Goal: Transaction & Acquisition: Purchase product/service

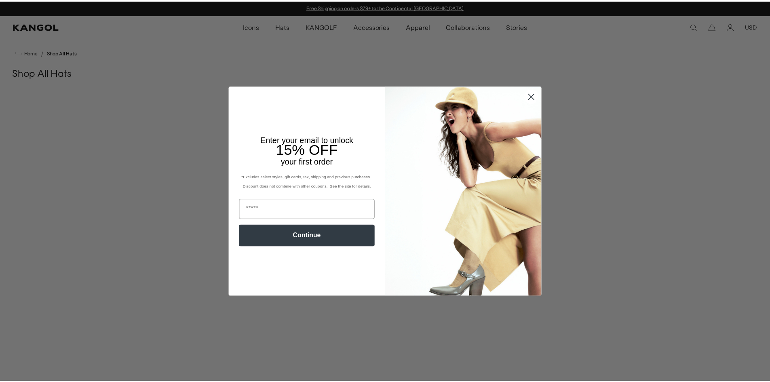
scroll to position [91, 0]
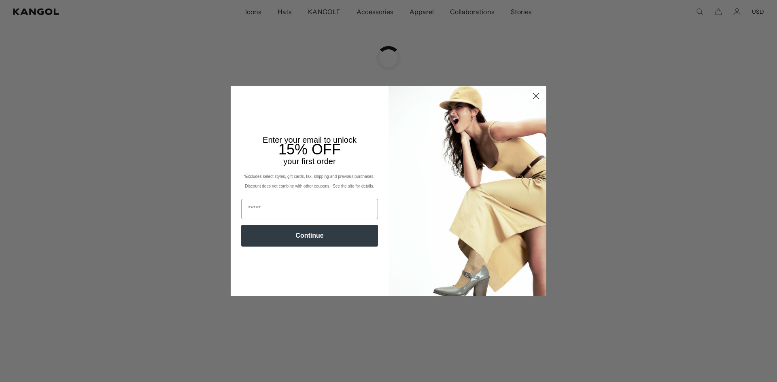
click at [532, 93] on circle "Close dialog" at bounding box center [535, 95] width 13 height 13
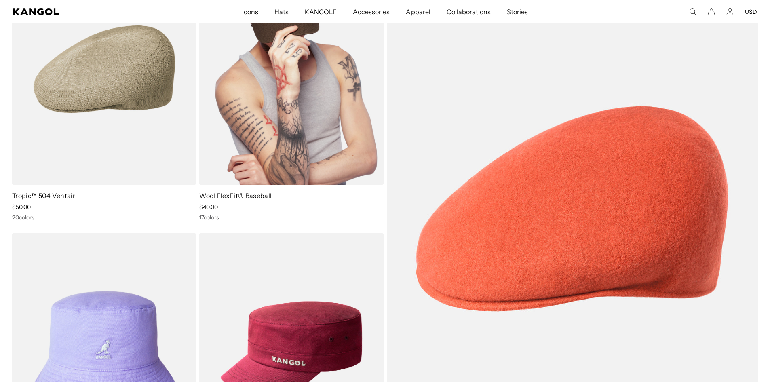
scroll to position [0, 0]
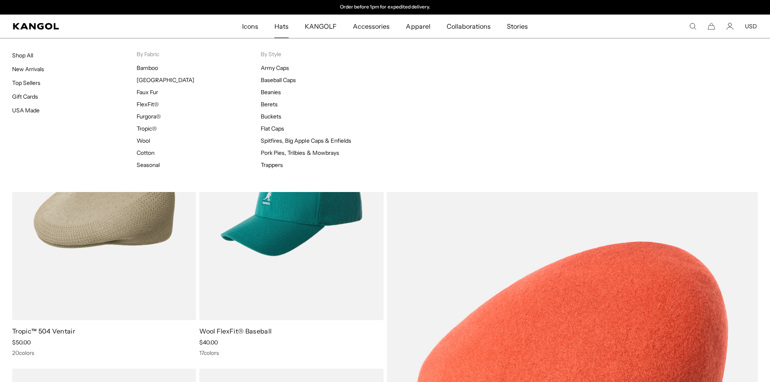
click at [287, 26] on span "Hats" at bounding box center [282, 26] width 14 height 23
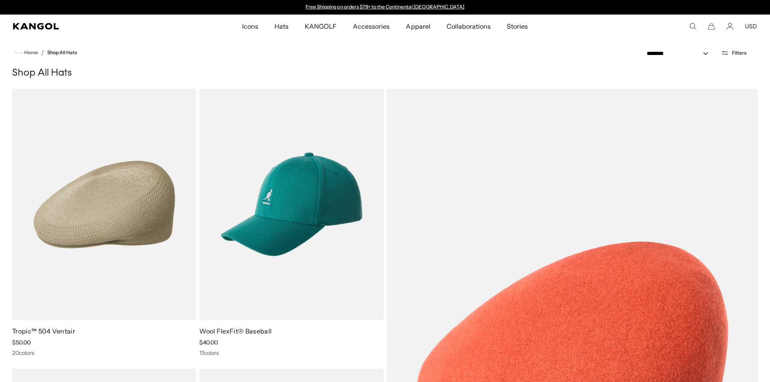
scroll to position [119, 0]
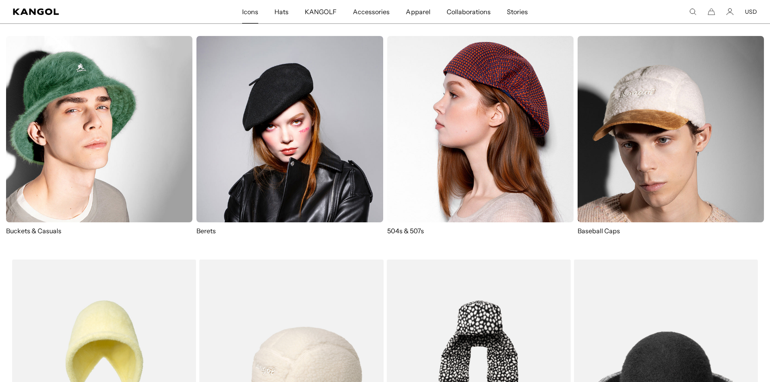
scroll to position [0, 167]
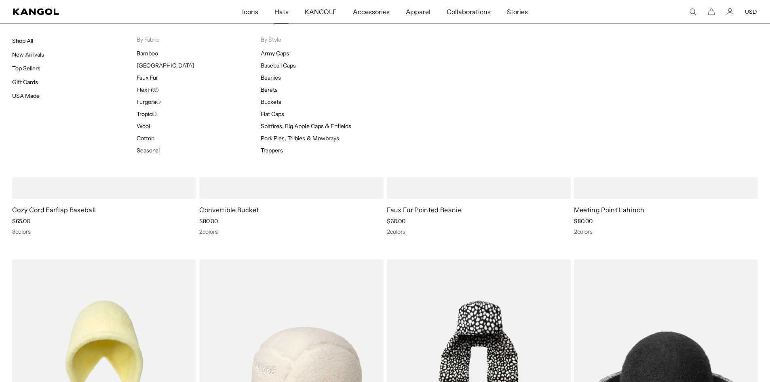
click at [279, 10] on span "Hats" at bounding box center [282, 11] width 14 height 23
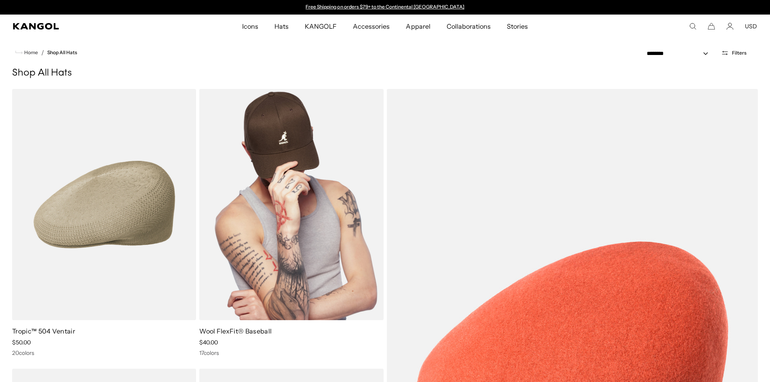
scroll to position [40, 0]
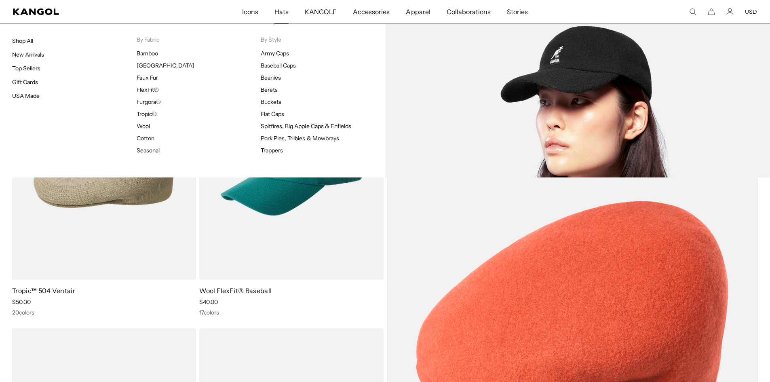
click at [285, 13] on span "Hats" at bounding box center [282, 11] width 14 height 23
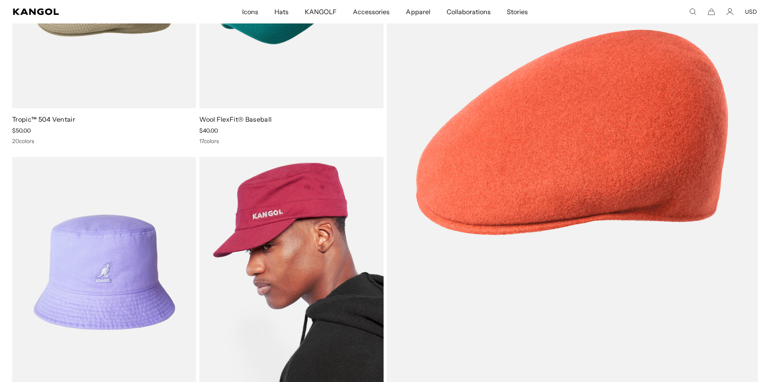
scroll to position [202, 0]
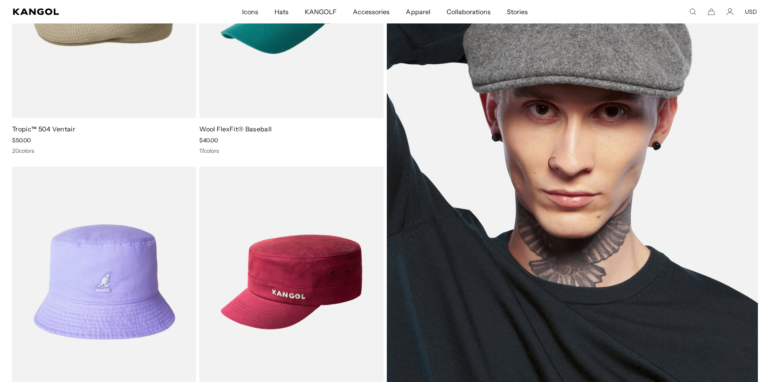
click at [543, 188] on img at bounding box center [573, 142] width 372 height 511
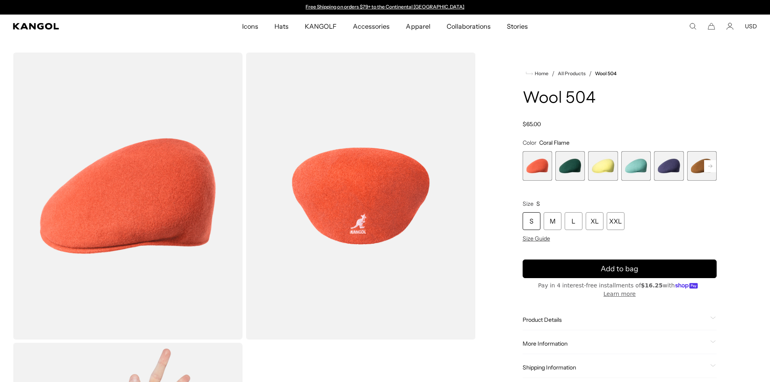
scroll to position [40, 0]
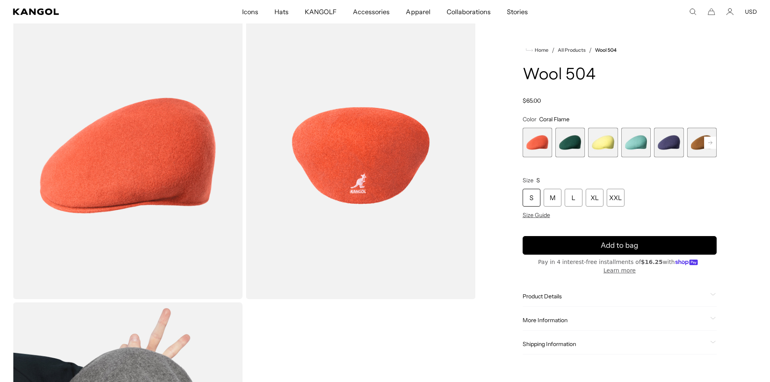
click at [711, 146] on rect at bounding box center [711, 143] width 12 height 12
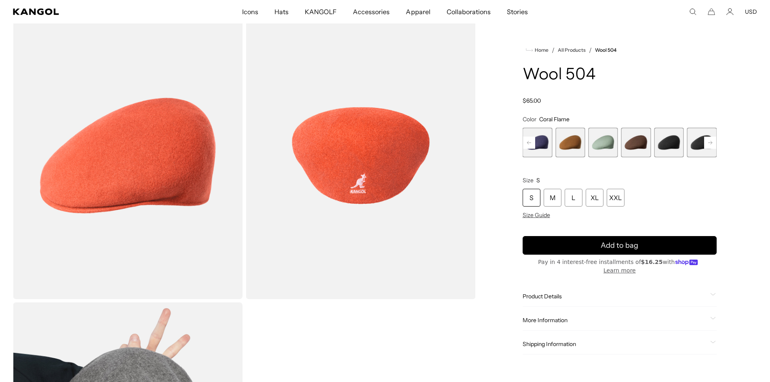
click at [675, 149] on span "9 of 21" at bounding box center [669, 143] width 30 height 30
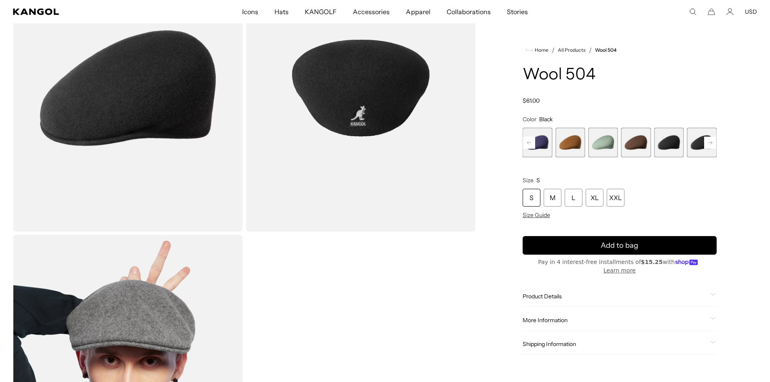
scroll to position [121, 0]
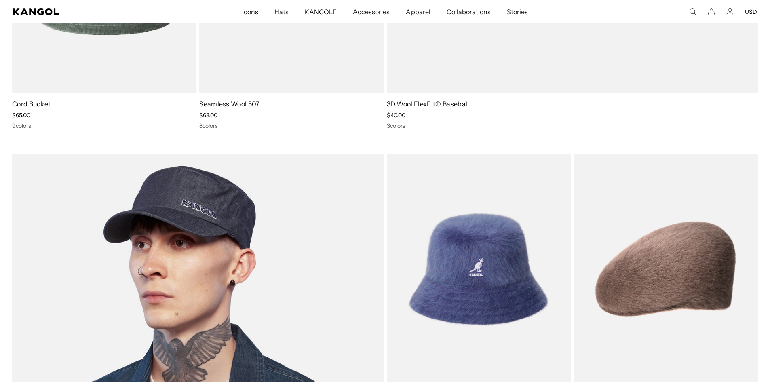
scroll to position [1791, 0]
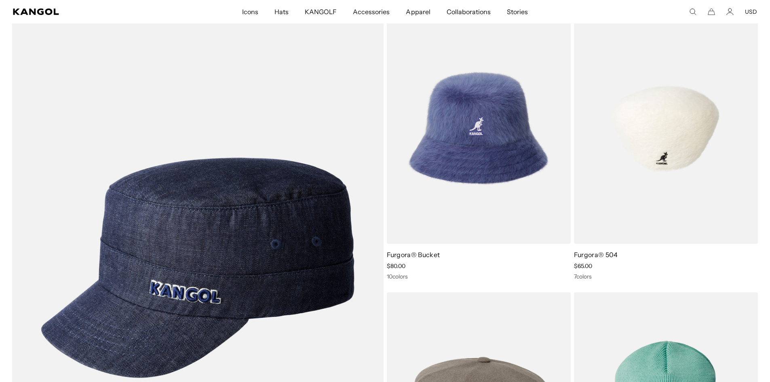
click at [647, 184] on img at bounding box center [666, 128] width 184 height 231
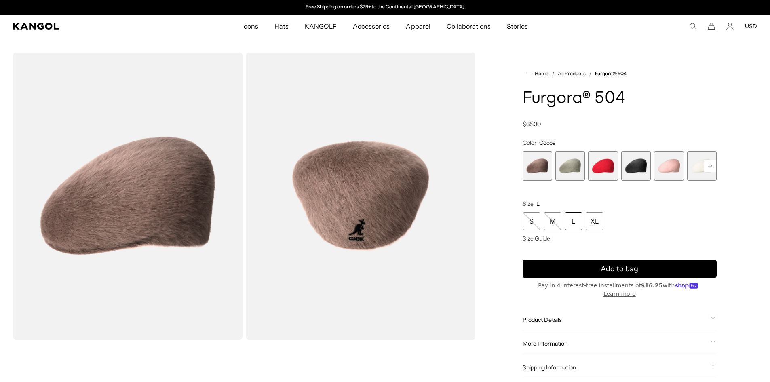
click at [694, 169] on span "6 of 7" at bounding box center [703, 166] width 30 height 30
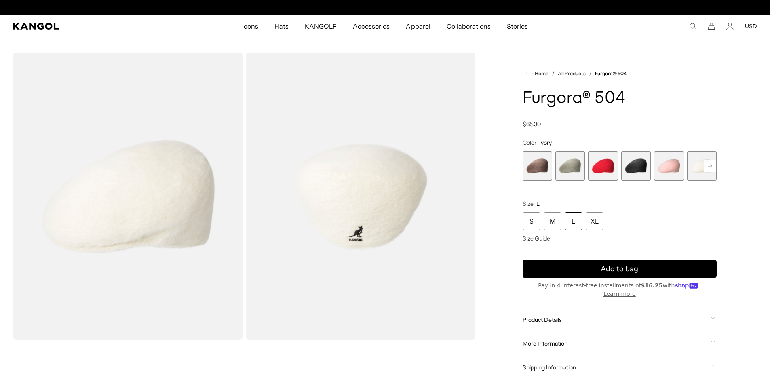
scroll to position [0, 167]
click at [55, 29] on icon "Kangol" at bounding box center [36, 26] width 46 height 6
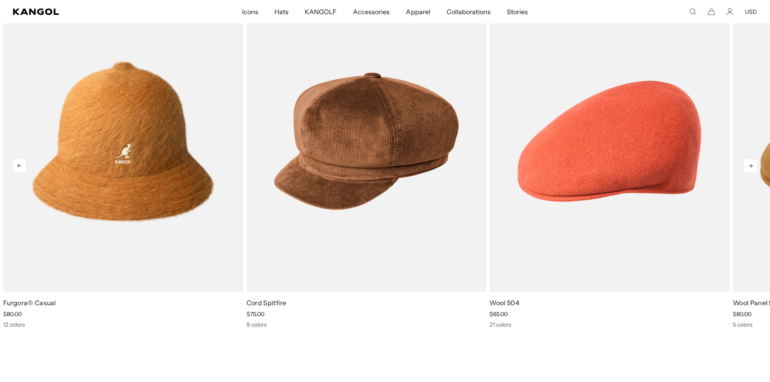
scroll to position [0, 167]
click at [754, 163] on icon at bounding box center [751, 165] width 13 height 13
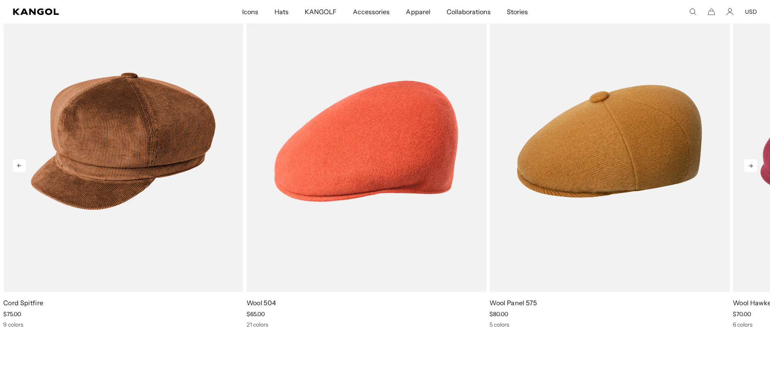
click at [752, 163] on icon at bounding box center [751, 165] width 13 height 13
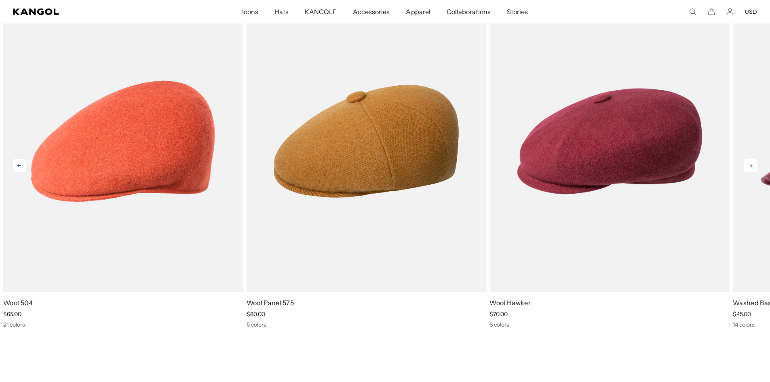
click at [752, 163] on icon at bounding box center [751, 165] width 13 height 13
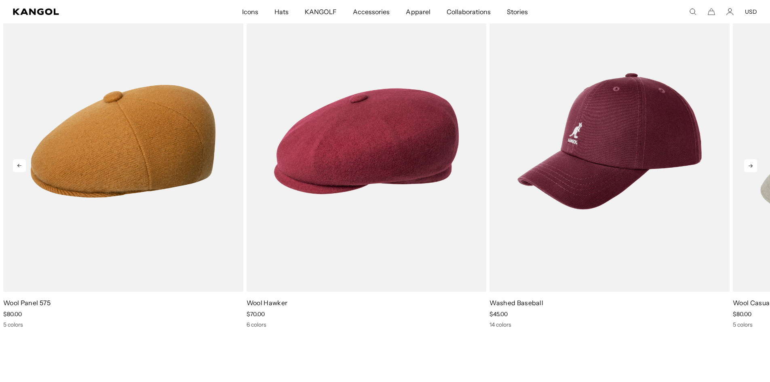
click at [752, 163] on icon at bounding box center [751, 165] width 13 height 13
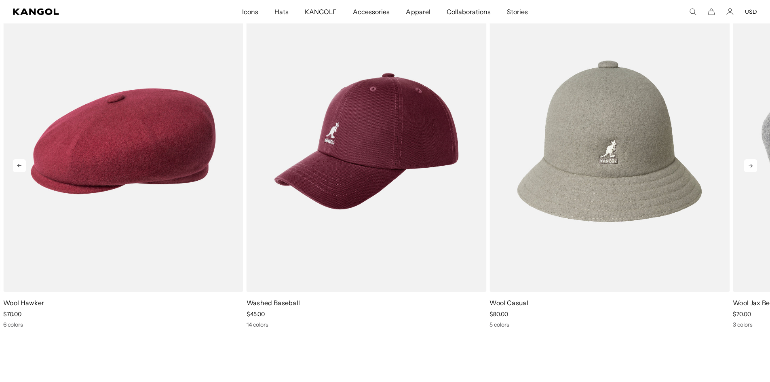
click at [752, 163] on icon at bounding box center [751, 165] width 13 height 13
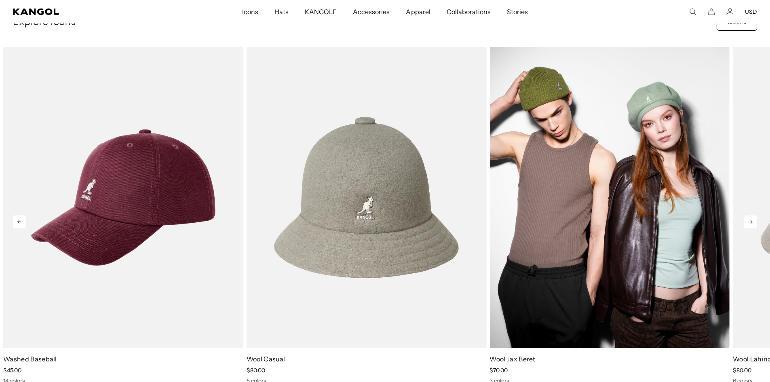
scroll to position [364, 0]
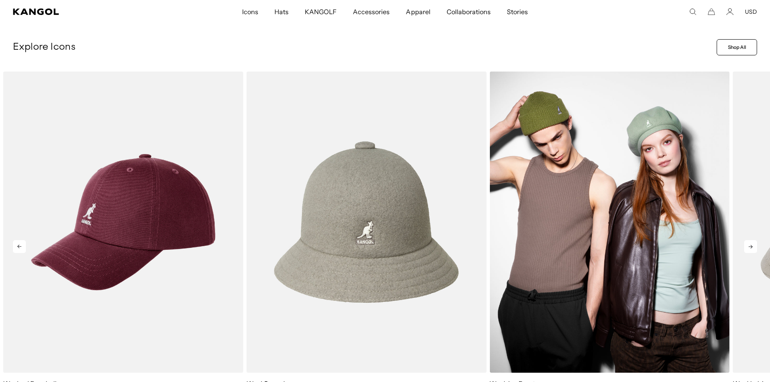
click at [613, 169] on img "8 of 13" at bounding box center [610, 222] width 240 height 301
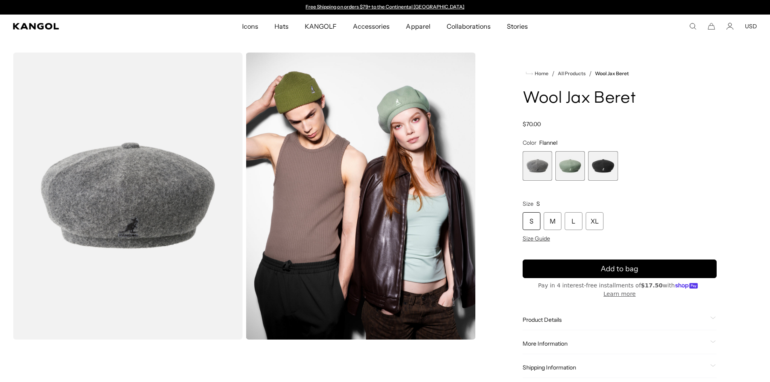
click at [395, 107] on img "Gallery Viewer" at bounding box center [361, 196] width 230 height 287
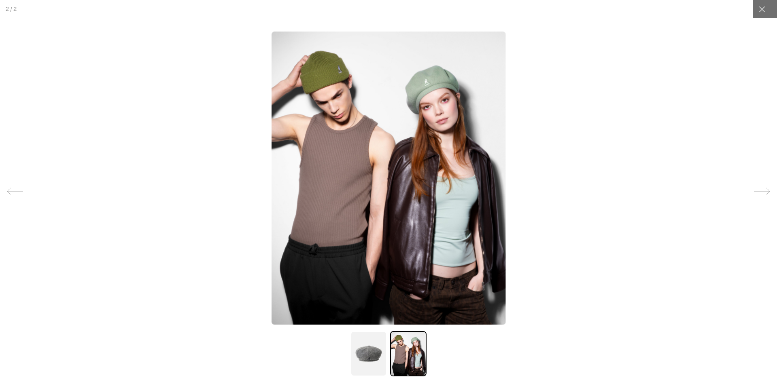
click at [425, 99] on img at bounding box center [388, 178] width 234 height 293
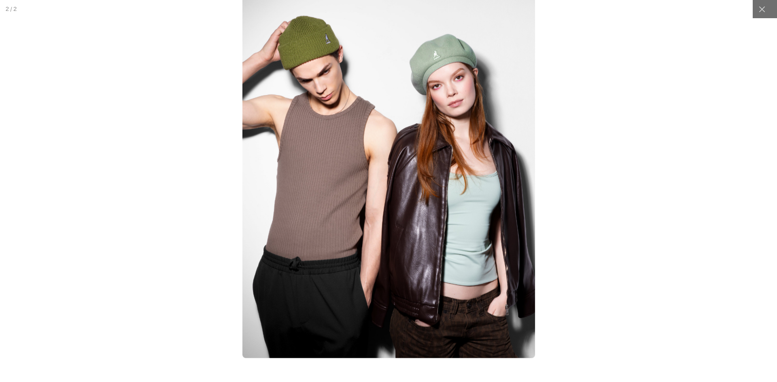
click at [433, 65] on img at bounding box center [388, 175] width 292 height 366
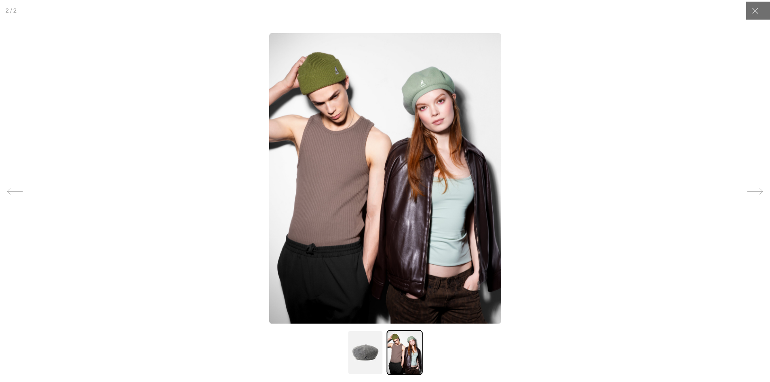
scroll to position [0, 167]
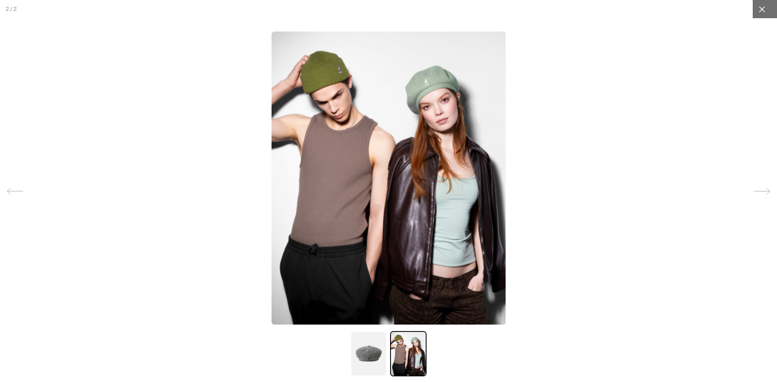
click at [758, 11] on icon at bounding box center [761, 9] width 6 height 6
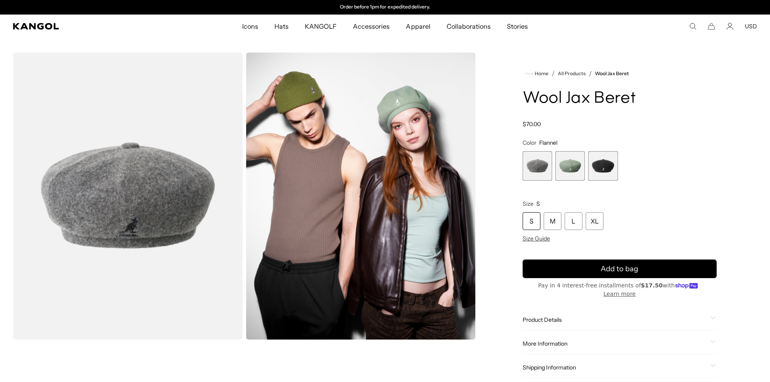
click at [569, 163] on span "2 of 3" at bounding box center [571, 166] width 30 height 30
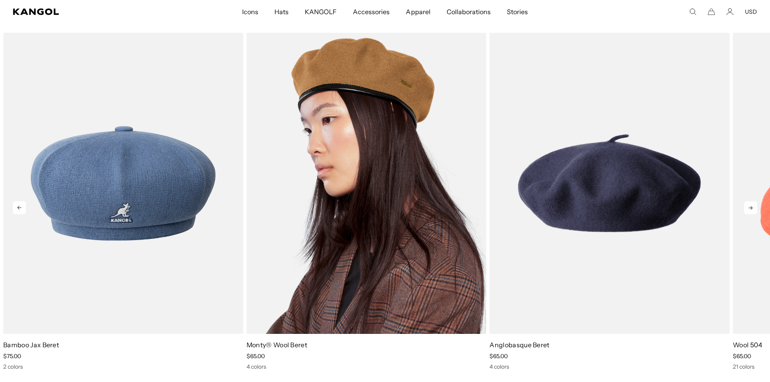
click at [328, 135] on img "2 of 5" at bounding box center [367, 183] width 240 height 301
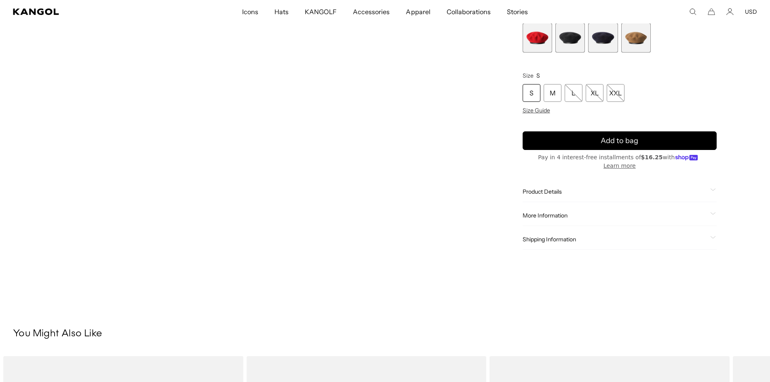
scroll to position [0, 167]
click at [656, 205] on div "Product Details Field [PERSON_NAME] for whom the hat is named wore a Kangol® Be…" at bounding box center [620, 216] width 194 height 68
click at [652, 212] on div "More Information Style ID 0248HT Shape Beret Fabrication Wool Felt Material 100…" at bounding box center [620, 216] width 194 height 21
click at [690, 222] on div "More Information Style ID 0248HT Shape Beret Fabrication Wool Felt Material 100…" at bounding box center [620, 216] width 194 height 21
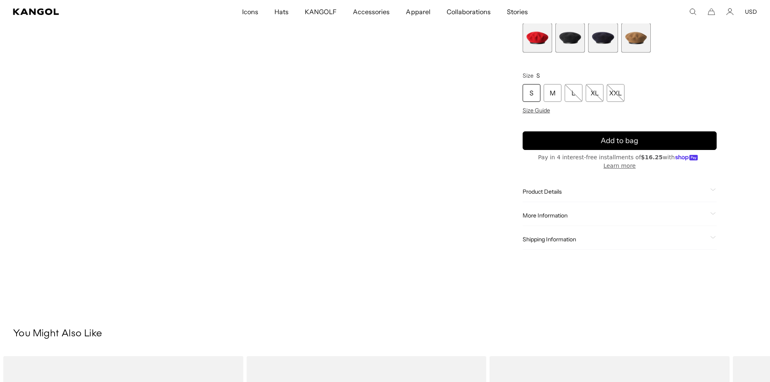
click at [709, 214] on div "More Information" at bounding box center [620, 215] width 194 height 7
